Goal: Find specific page/section: Find specific page/section

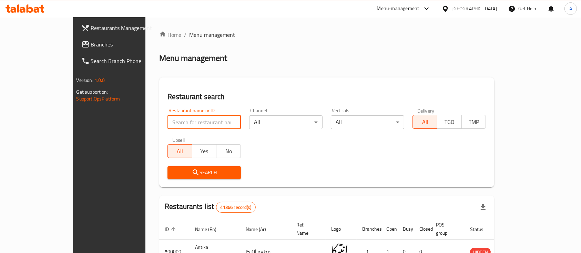
click at [167, 121] on input "search" at bounding box center [203, 122] width 73 height 14
type input "a"
type input "el dahan"
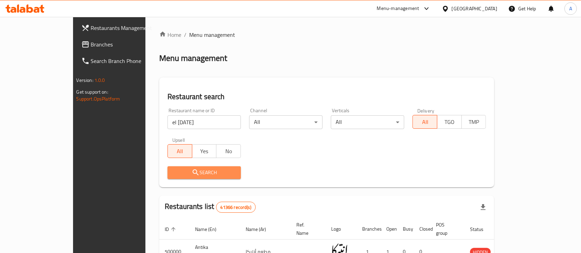
click at [192, 176] on icon "submit" at bounding box center [196, 172] width 8 height 8
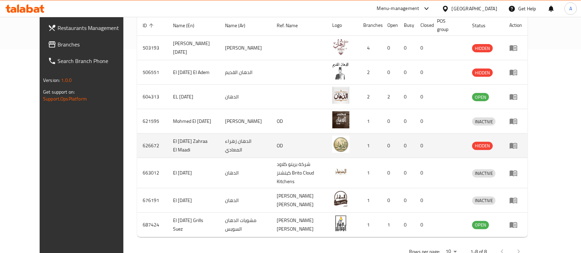
scroll to position [217, 0]
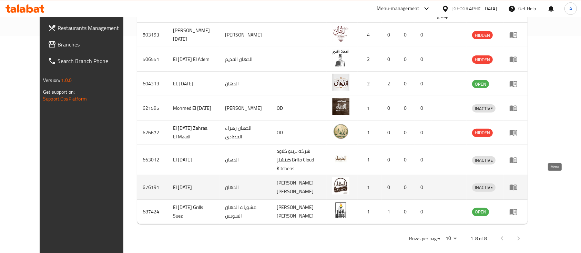
click at [517, 185] on icon "enhanced table" at bounding box center [514, 188] width 8 height 6
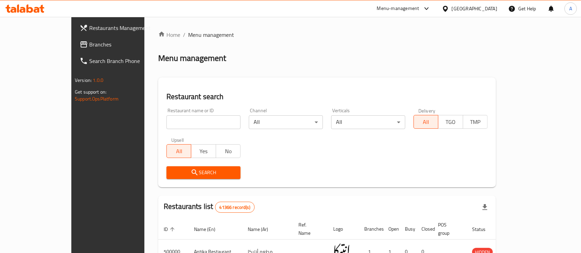
click at [182, 119] on input "search" at bounding box center [203, 122] width 74 height 14
type input "[PERSON_NAME]"
click at [176, 173] on span "Search" at bounding box center [203, 172] width 63 height 9
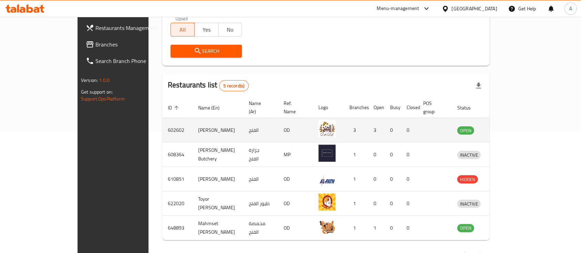
scroll to position [137, 0]
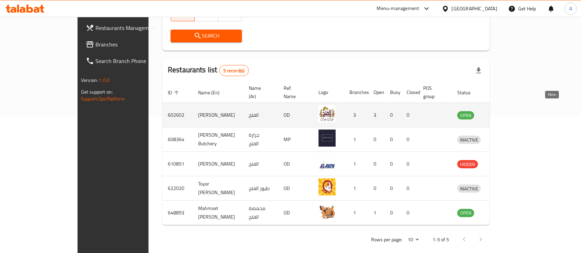
click at [503, 111] on icon "enhanced table" at bounding box center [498, 115] width 8 height 8
